Goal: Download file/media

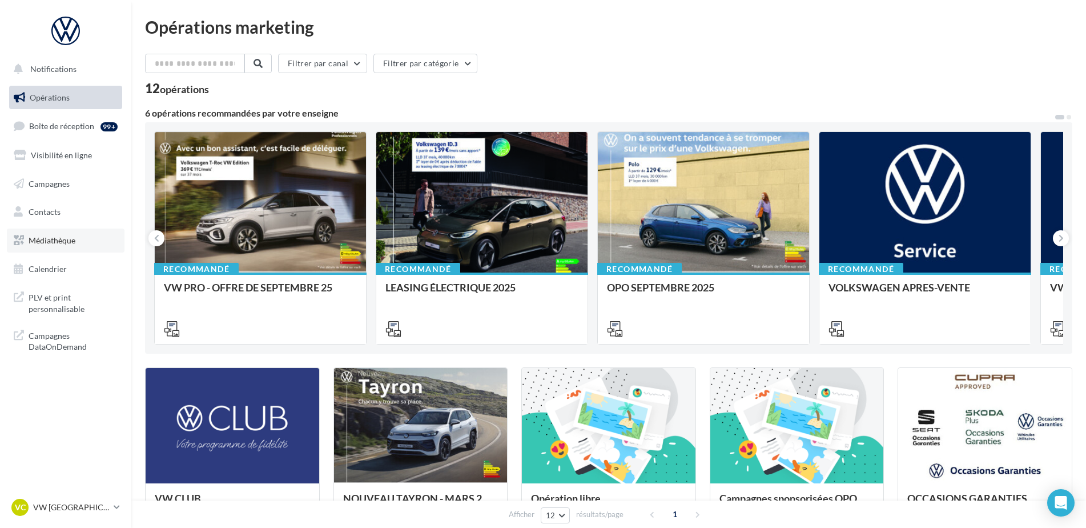
click at [46, 248] on link "Médiathèque" at bounding box center [66, 240] width 118 height 24
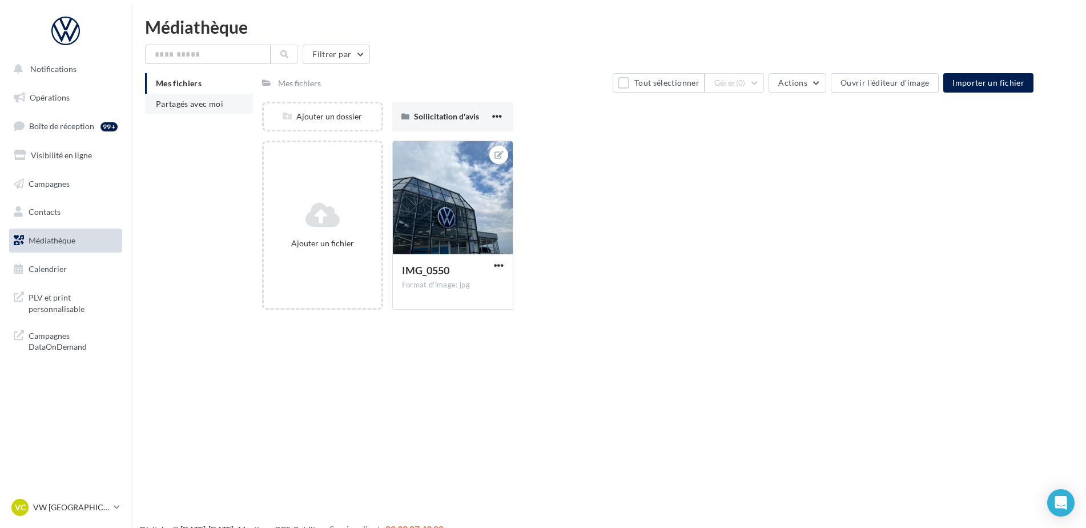
click at [175, 112] on li "Partagés avec moi" at bounding box center [199, 104] width 108 height 21
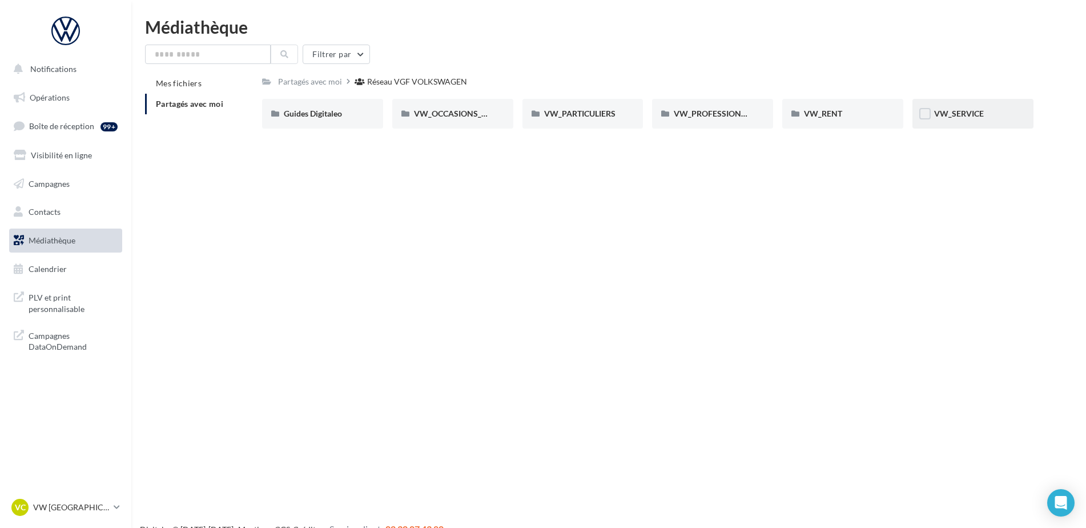
click at [988, 112] on div "VW_SERVICE" at bounding box center [973, 113] width 78 height 11
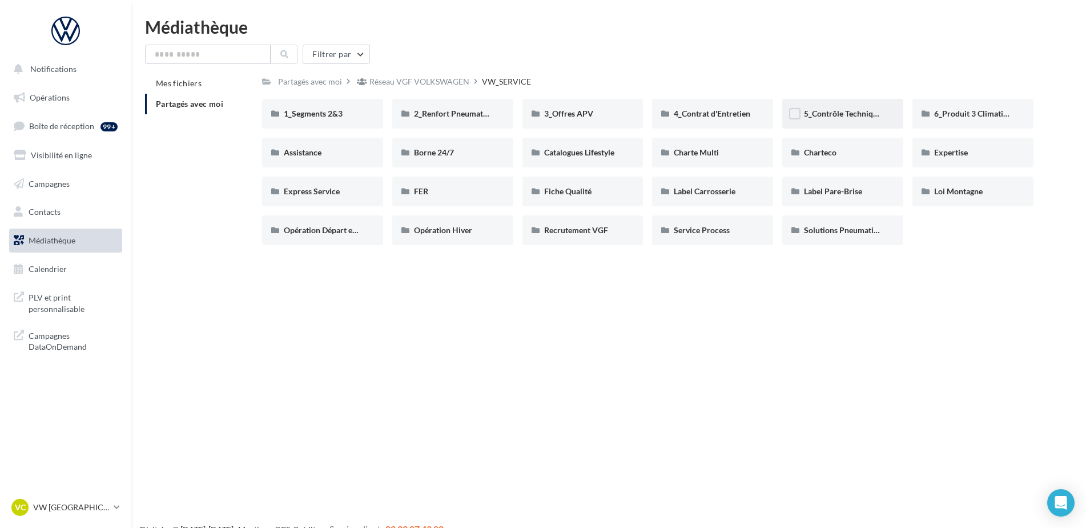
click at [838, 111] on span "5_Contrôle Technique offert" at bounding box center [854, 114] width 100 height 10
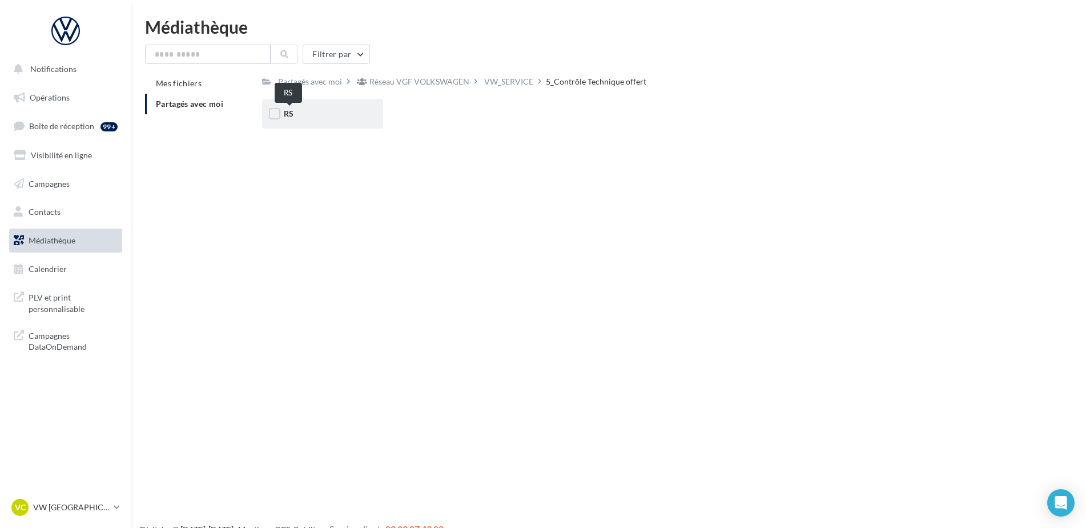
click at [303, 111] on div "RS" at bounding box center [323, 113] width 78 height 11
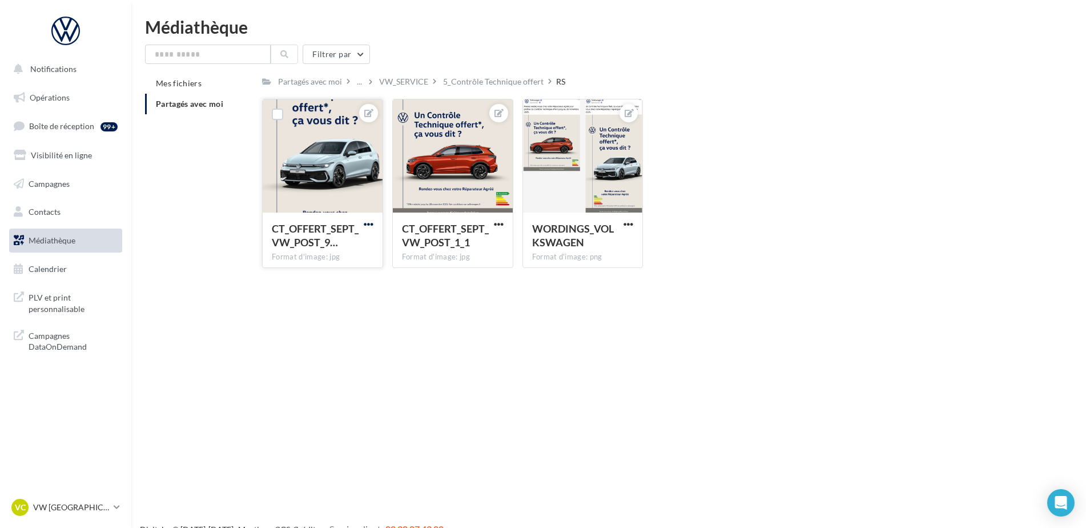
click at [369, 223] on span "button" at bounding box center [369, 224] width 10 height 10
click at [334, 283] on button "Télécharger" at bounding box center [315, 277] width 121 height 30
click at [498, 226] on span "button" at bounding box center [499, 224] width 10 height 10
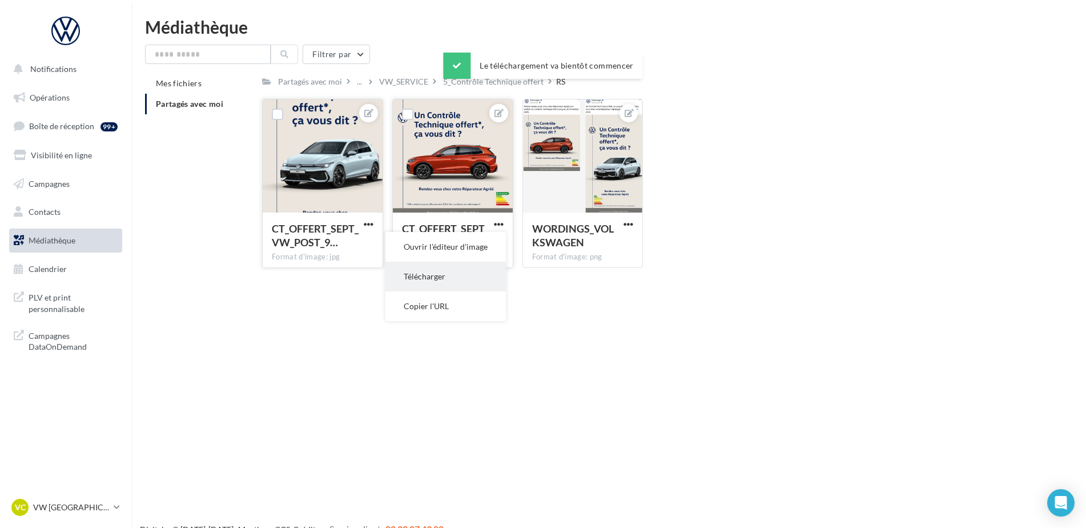
click at [474, 272] on button "Télécharger" at bounding box center [446, 277] width 121 height 30
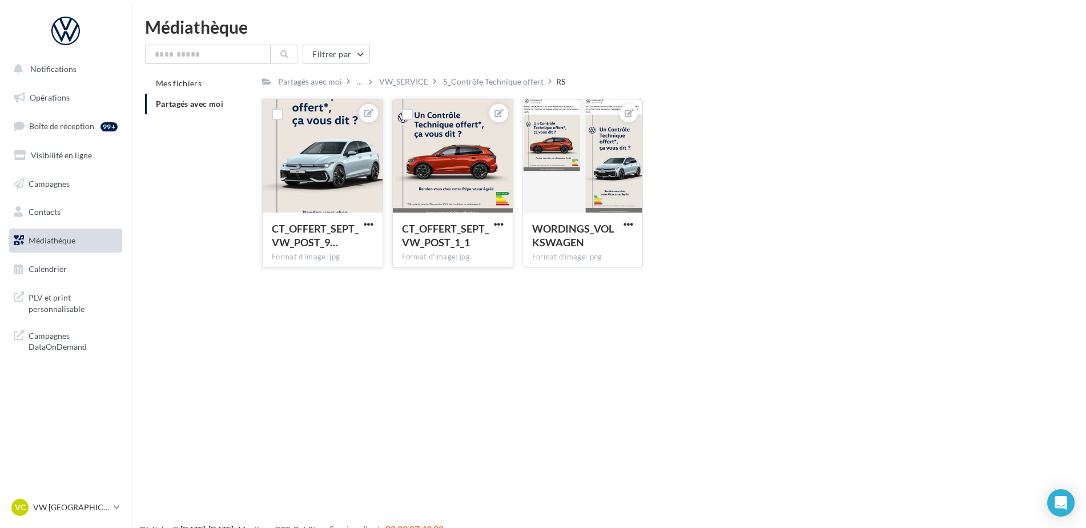
click at [733, 299] on div "Notifications Opérations Boîte de réception 99+ Visibilité en ligne Campagnes C…" at bounding box center [543, 282] width 1086 height 528
click at [625, 219] on span "button" at bounding box center [629, 224] width 10 height 10
click at [611, 272] on button "Télécharger" at bounding box center [575, 277] width 121 height 30
click at [77, 502] on p "VW [GEOGRAPHIC_DATA]" at bounding box center [71, 506] width 76 height 11
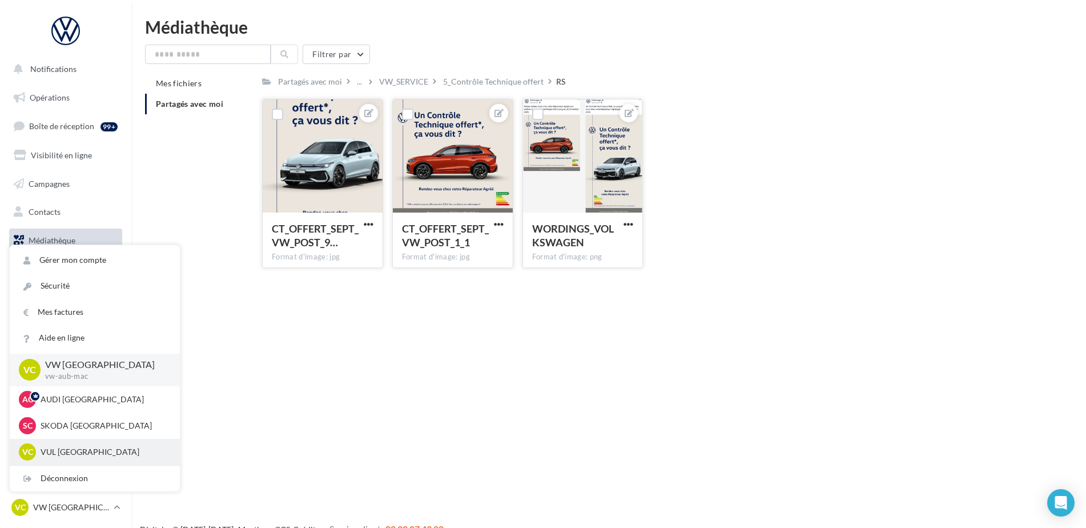
click at [74, 455] on p "VUL CLERMONT-FERRAND" at bounding box center [104, 451] width 126 height 11
